Goal: Information Seeking & Learning: Compare options

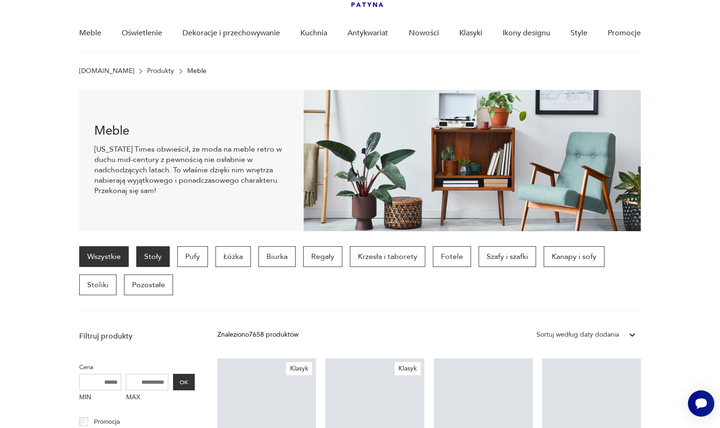
scroll to position [66, 0]
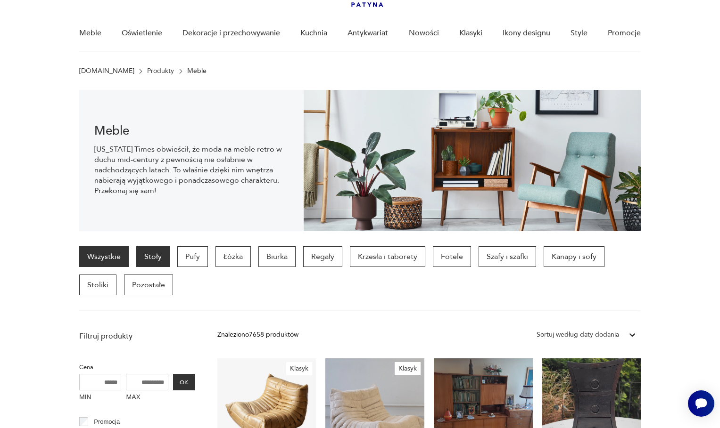
click at [150, 257] on p "Stoły" at bounding box center [152, 257] width 33 height 21
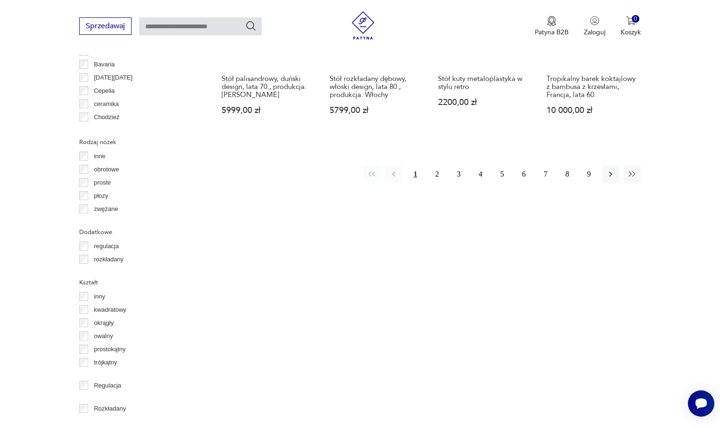
scroll to position [1099, 0]
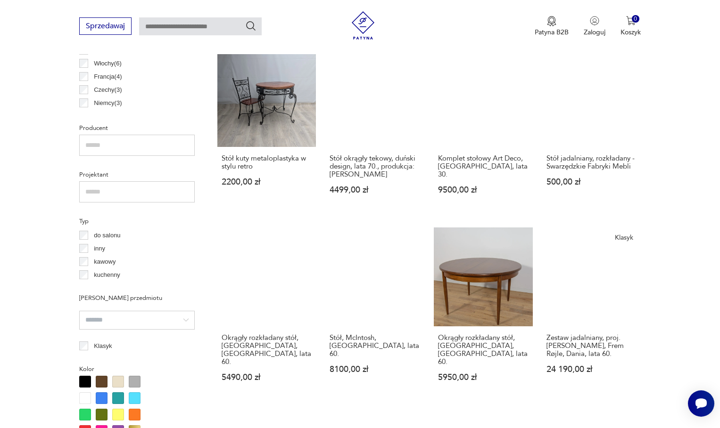
scroll to position [580, 0]
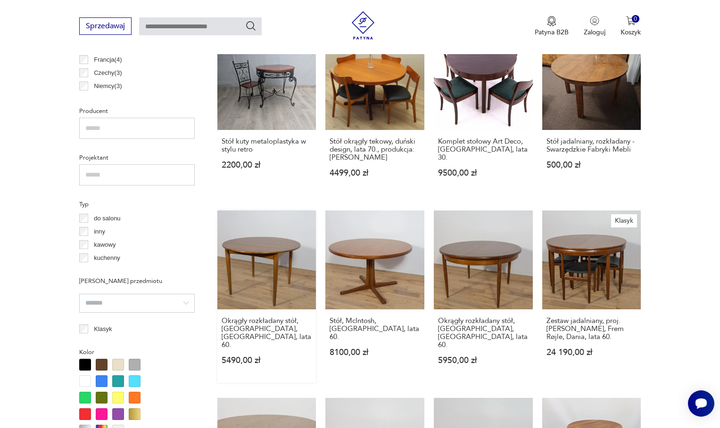
click at [288, 273] on link "Okrągły rozkładany stół, G-Plan, [GEOGRAPHIC_DATA], lata 60. 5490,00 zł" at bounding box center [266, 297] width 99 height 173
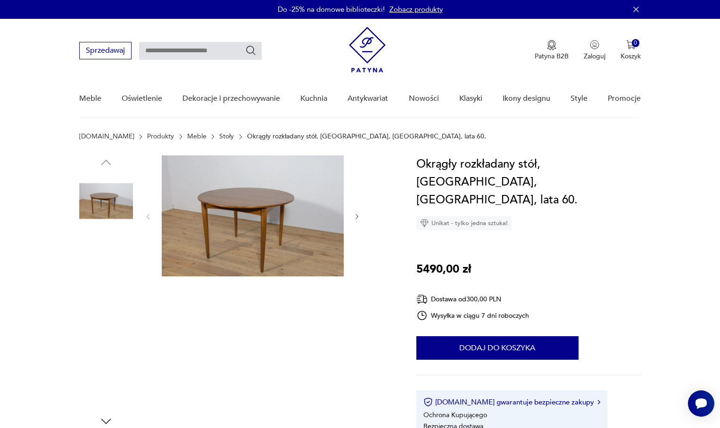
click at [91, 261] on img at bounding box center [106, 262] width 54 height 54
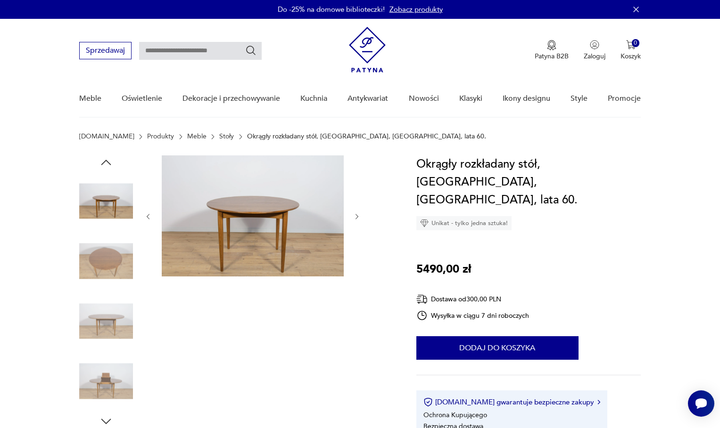
click at [89, 321] on img at bounding box center [106, 322] width 54 height 54
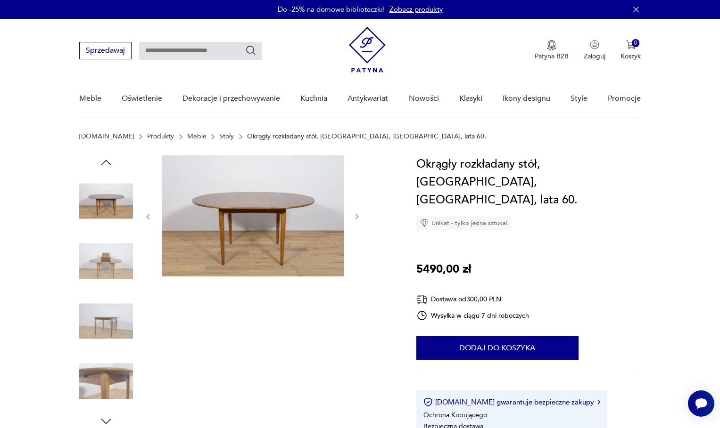
click at [107, 322] on img at bounding box center [106, 322] width 54 height 54
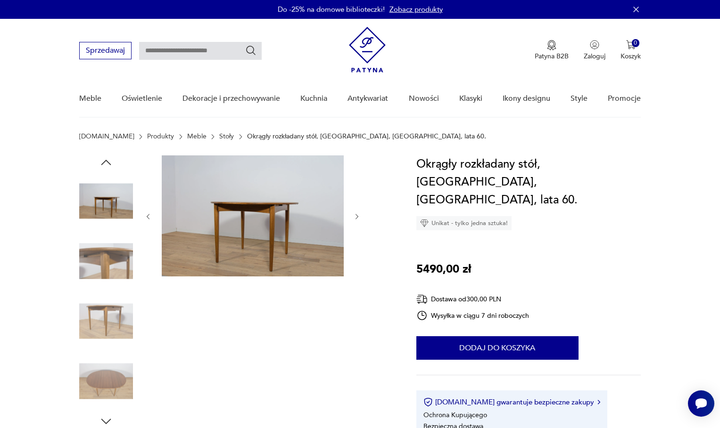
click at [112, 368] on img at bounding box center [106, 382] width 54 height 54
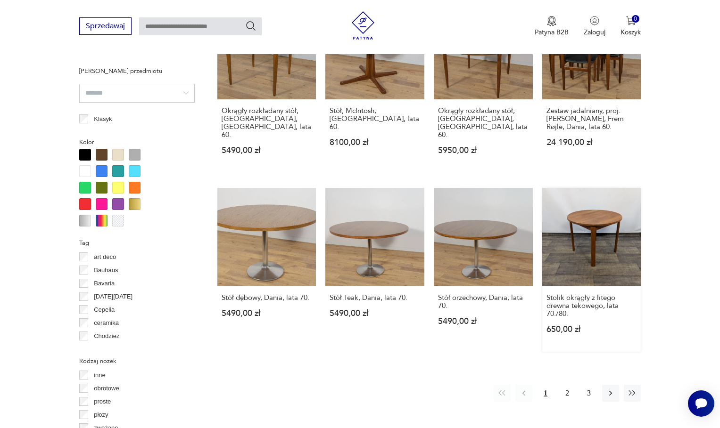
scroll to position [910, 0]
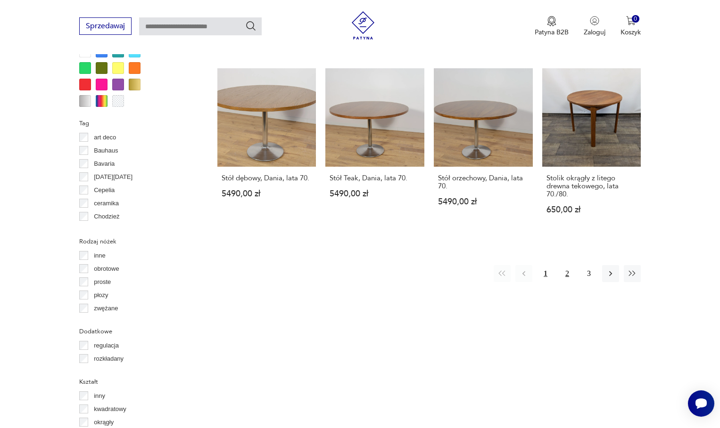
click at [566, 265] on button "2" at bounding box center [567, 273] width 17 height 17
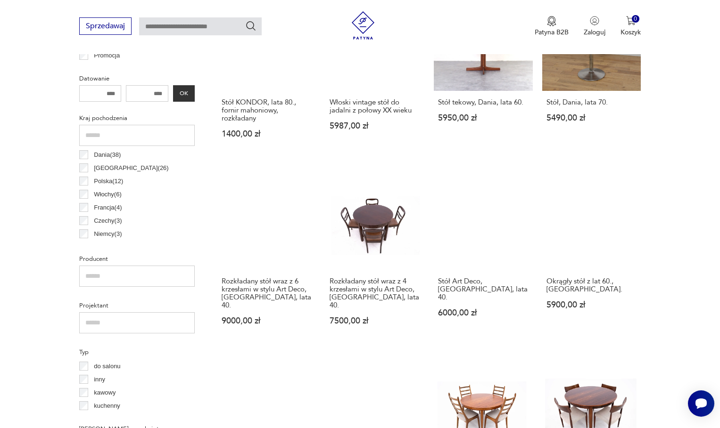
scroll to position [439, 0]
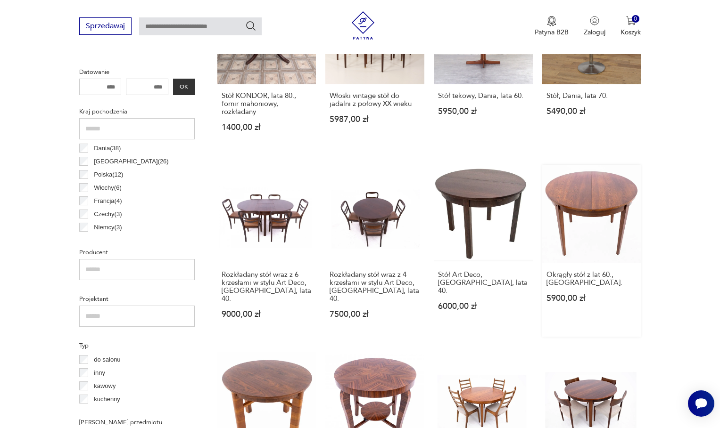
click at [584, 209] on link "Okrągły stół z lat 60., [GEOGRAPHIC_DATA] 5900,00 zł" at bounding box center [591, 251] width 99 height 173
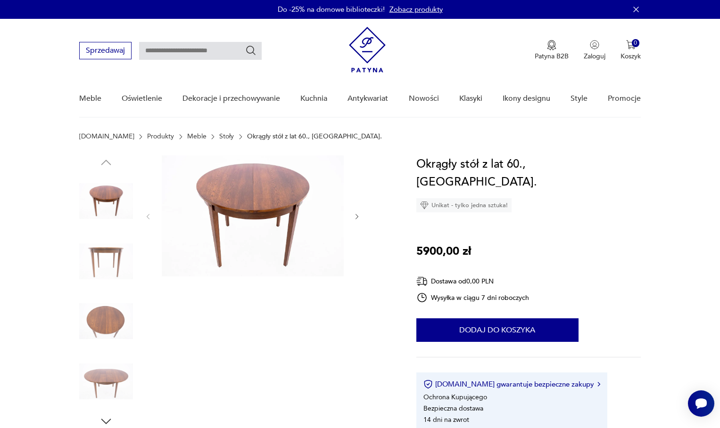
click at [98, 253] on img at bounding box center [106, 262] width 54 height 54
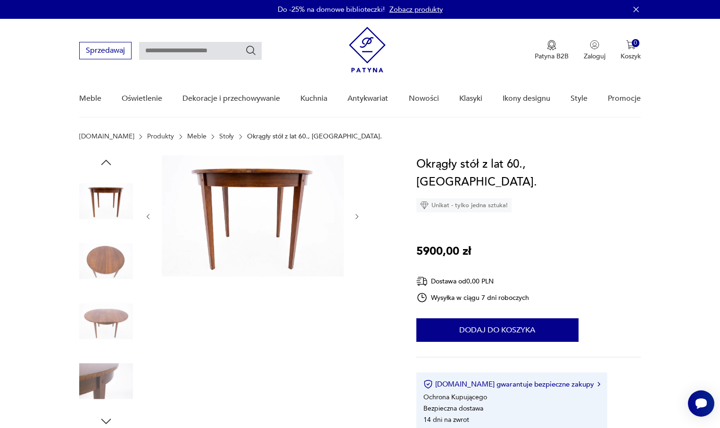
click at [112, 265] on img at bounding box center [106, 262] width 54 height 54
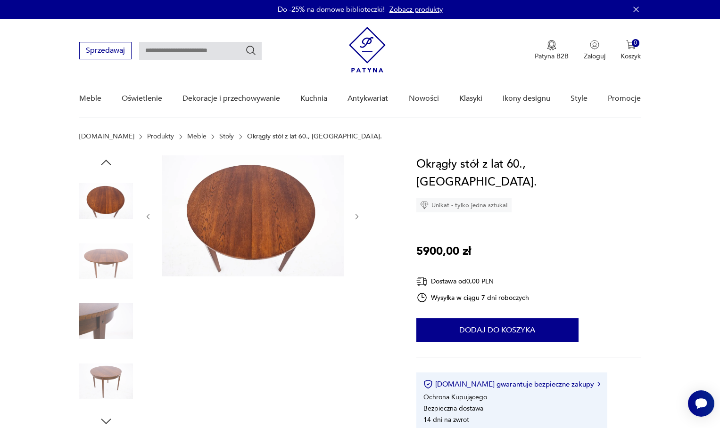
click at [111, 294] on div at bounding box center [106, 292] width 54 height 236
click at [105, 370] on img at bounding box center [106, 382] width 54 height 54
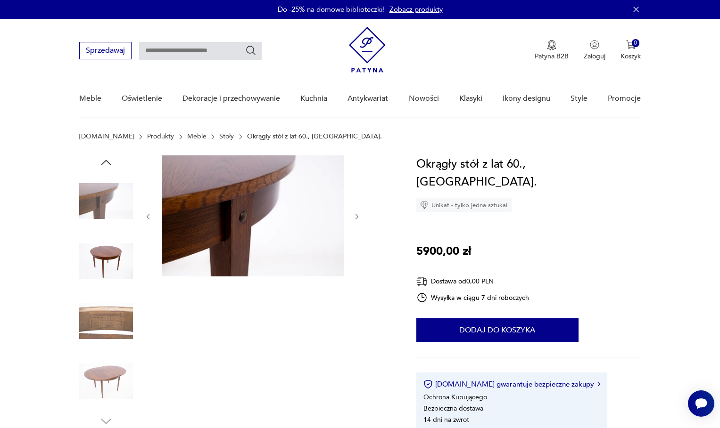
click at [106, 395] on img at bounding box center [106, 382] width 54 height 54
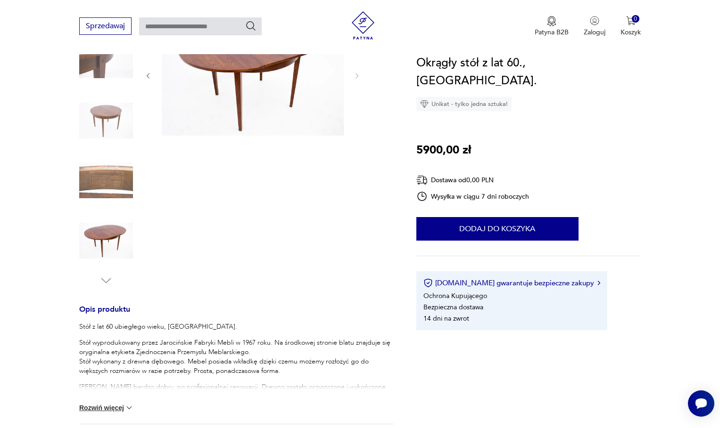
scroll to position [141, 0]
click at [96, 272] on div at bounding box center [106, 150] width 54 height 273
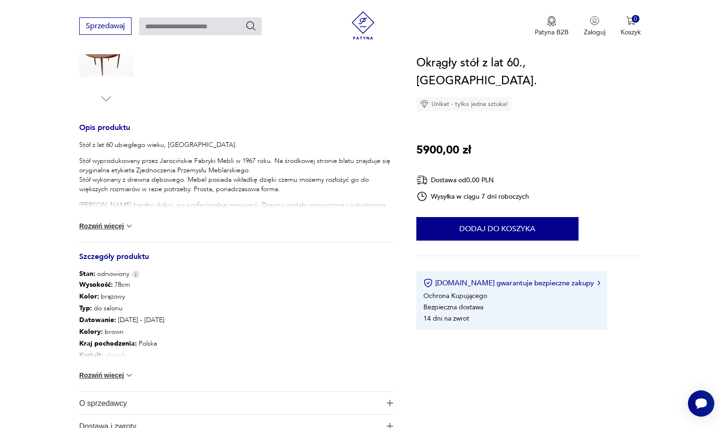
scroll to position [377, 0]
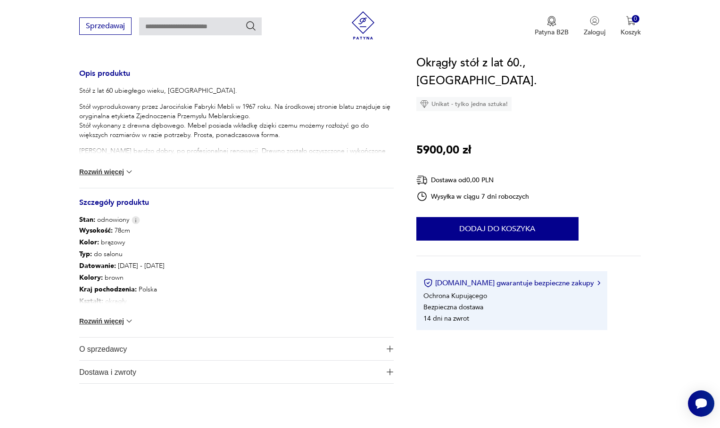
click at [116, 317] on button "Rozwiń więcej" at bounding box center [106, 321] width 55 height 9
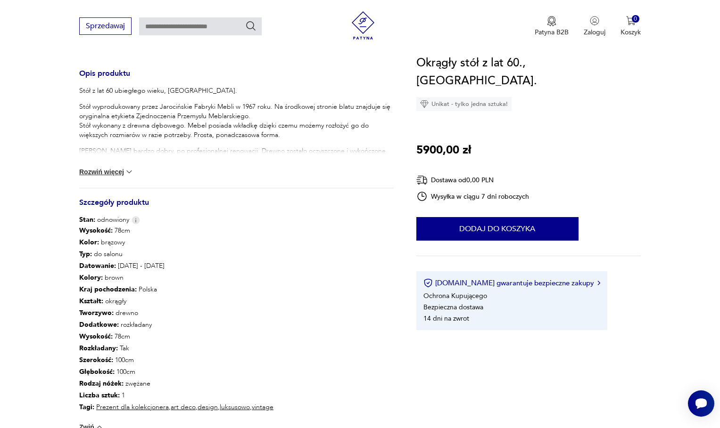
click at [187, 102] on p "Stół wyprodukowany przez Jarocińskie Fabryki Mebli w 1967 roku. Na środkowej st…" at bounding box center [236, 121] width 314 height 38
click at [165, 99] on div "Stół z lat 60 ubiegłego wieku, [GEOGRAPHIC_DATA]. Stół wyprodukowany przez Jaro…" at bounding box center [236, 133] width 314 height 95
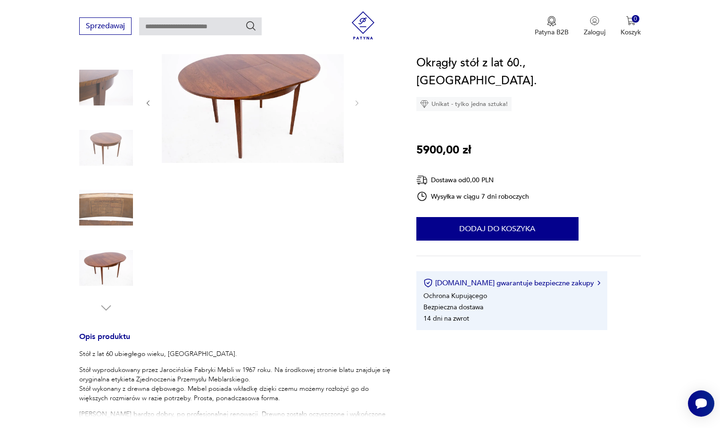
scroll to position [94, 0]
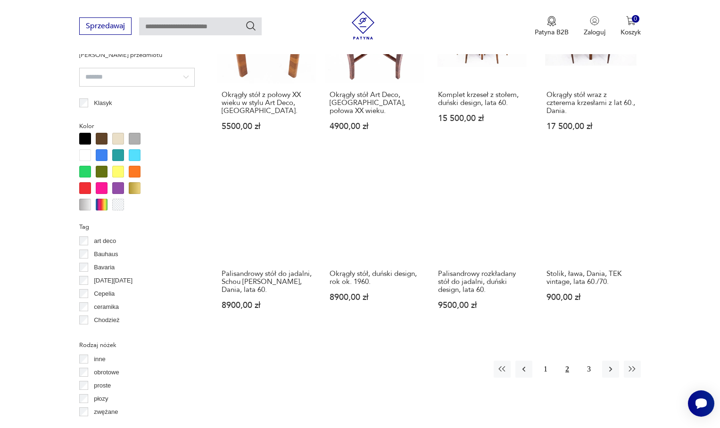
scroll to position [863, 0]
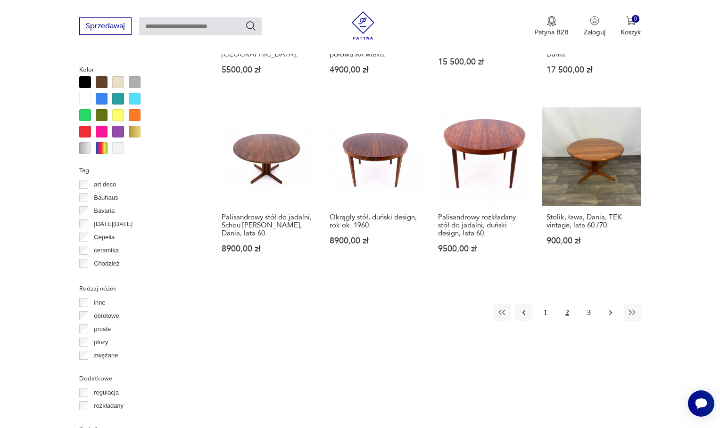
click at [608, 308] on icon "button" at bounding box center [610, 312] width 9 height 9
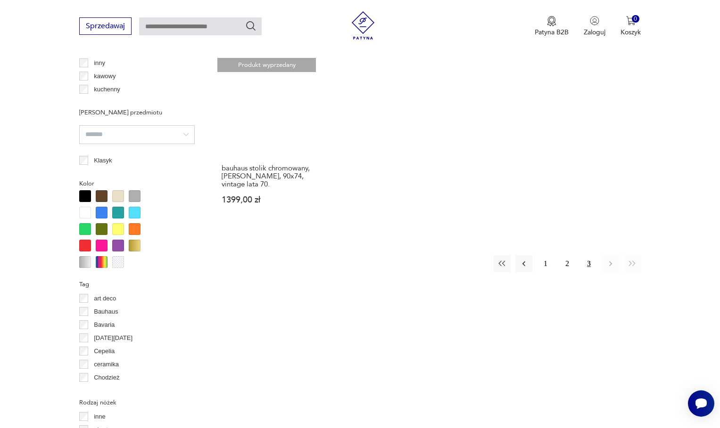
scroll to position [769, 0]
